Goal: Ask a question

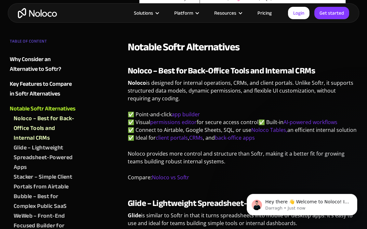
click at [215, 63] on strong "Noloco – Best for Back-Office Tools and Internal CRMs" at bounding box center [221, 71] width 187 height 16
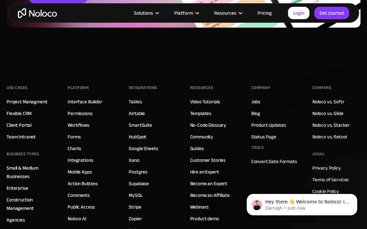
scroll to position [3471, 0]
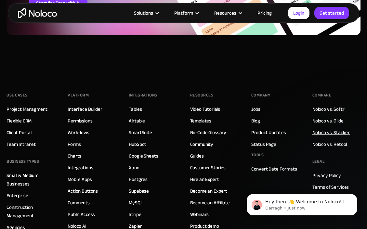
click at [319, 128] on link "Noloco vs. Stacker" at bounding box center [330, 132] width 37 height 8
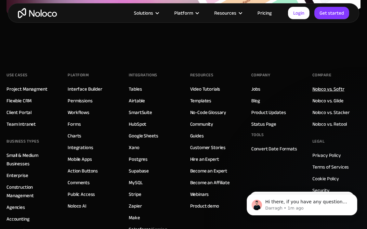
scroll to position [1773, 0]
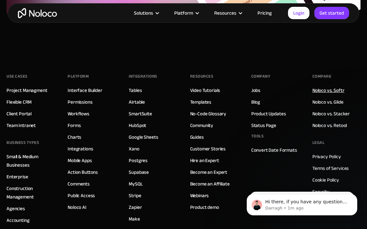
click at [326, 94] on link "Noloco vs. Softr" at bounding box center [328, 90] width 32 height 8
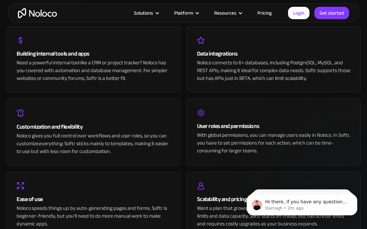
scroll to position [1388, 0]
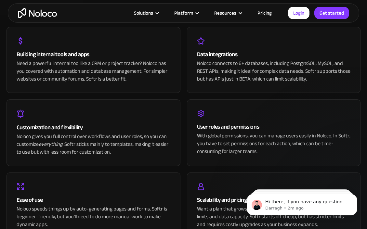
click at [263, 14] on link "Pricing" at bounding box center [264, 13] width 31 height 8
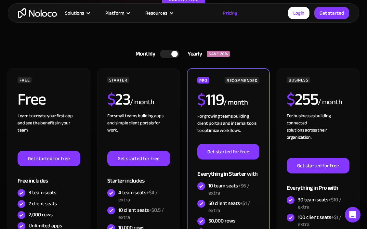
scroll to position [154, 0]
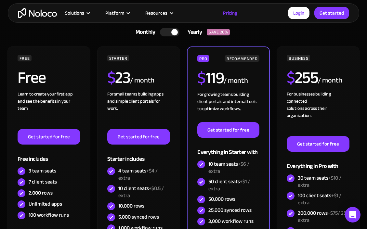
click at [171, 33] on div at bounding box center [169, 32] width 19 height 8
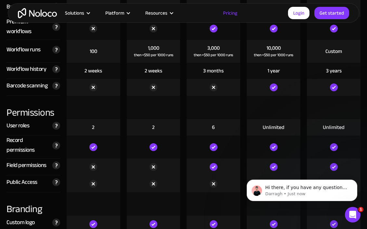
scroll to position [1389, 0]
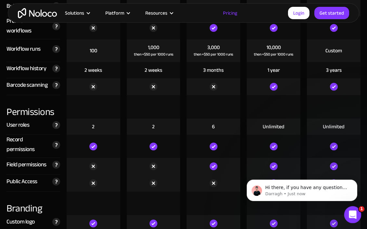
click at [352, 209] on div "Open Intercom Messenger" at bounding box center [351, 213] width 21 height 21
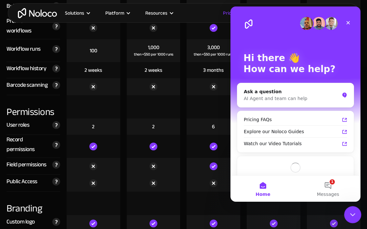
scroll to position [0, 0]
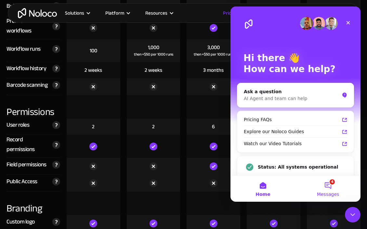
click at [337, 187] on button "4 Messages" at bounding box center [327, 189] width 65 height 26
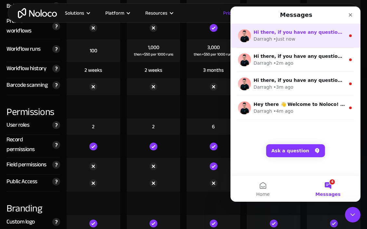
click at [284, 33] on span "Hi there, if you have any questions about our pricing, just let us know! Darragh" at bounding box center [371, 32] width 237 height 5
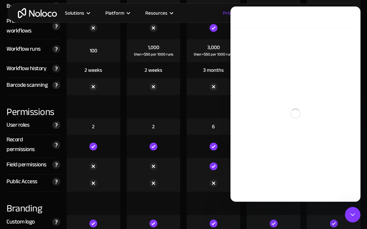
scroll to position [1389, 0]
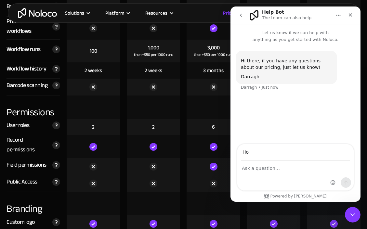
type input "H"
type input "U"
click at [241, 17] on icon "go back" at bounding box center [240, 15] width 5 height 5
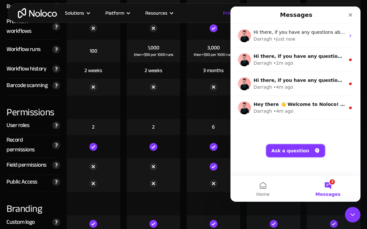
click at [308, 155] on button "Ask a question" at bounding box center [295, 150] width 59 height 13
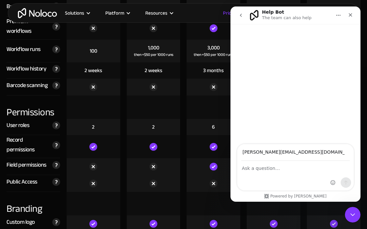
type input "alex@apollohomepower.com"
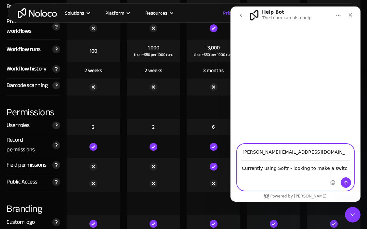
type textarea "Currently using Softr - looking to make a switch"
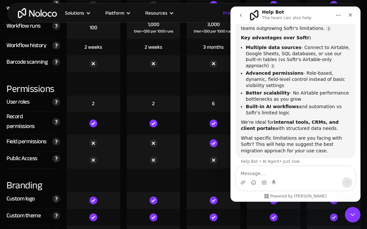
scroll to position [61, 0]
click at [294, 173] on textarea "Message…" at bounding box center [295, 171] width 119 height 11
type textarea "Can I talk to a person?"
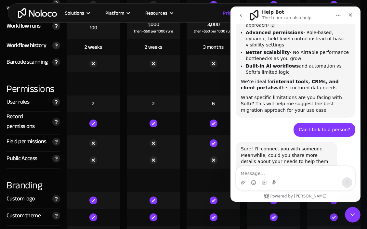
scroll to position [119, 0]
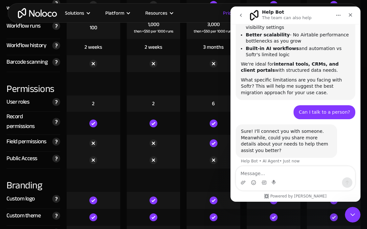
type textarea "l"
type textarea "Looking to transition"
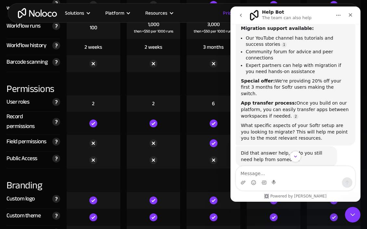
scroll to position [330, 0]
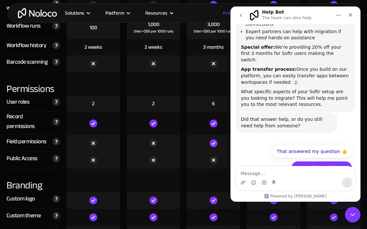
click at [325, 161] on button "No, I still need help 👤" at bounding box center [321, 167] width 61 height 13
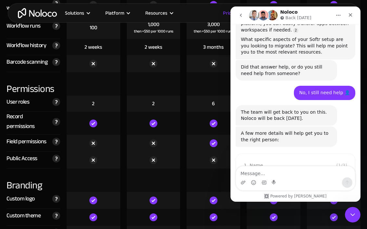
scroll to position [421, 0]
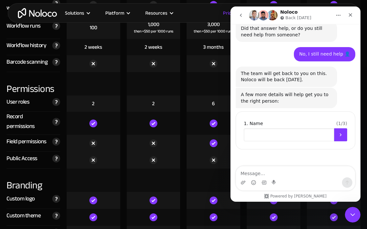
click at [289, 128] on input "Name" at bounding box center [289, 134] width 90 height 13
type input "A"
type input "Alex"
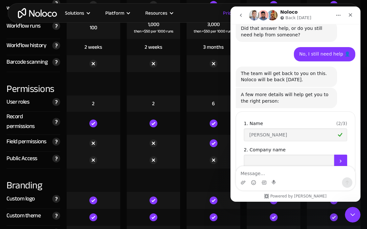
scroll to position [447, 0]
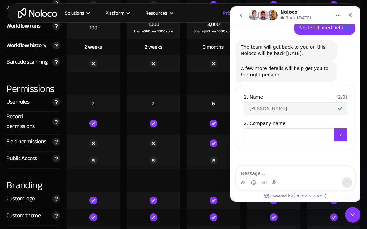
click at [287, 128] on input "Company name" at bounding box center [289, 134] width 90 height 13
type input "Apollo"
drag, startPoint x: 348, startPoint y: 123, endPoint x: 341, endPoint y: 123, distance: 7.2
click at [348, 123] on div "( 2 / 3 ) 1. Name Alex 2. Company name Apollo" at bounding box center [294, 117] width 119 height 64
click at [341, 132] on icon "Submit" at bounding box center [340, 134] width 5 height 5
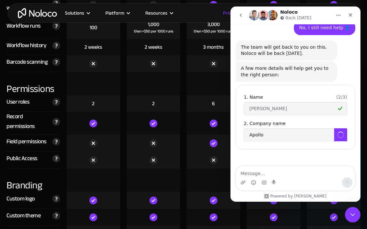
scroll to position [473, 0]
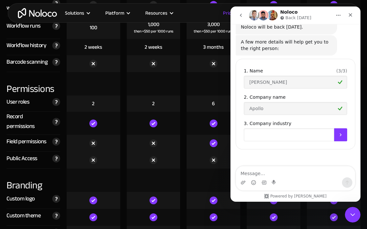
click at [289, 128] on input "Company industry" at bounding box center [289, 134] width 90 height 13
type input "S"
type input "Back Up Battery"
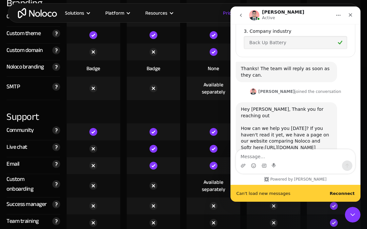
scroll to position [566, 0]
